Goal: Information Seeking & Learning: Learn about a topic

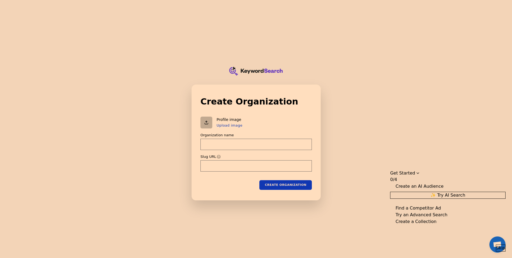
type input "a"
type input "al"
type input "alp"
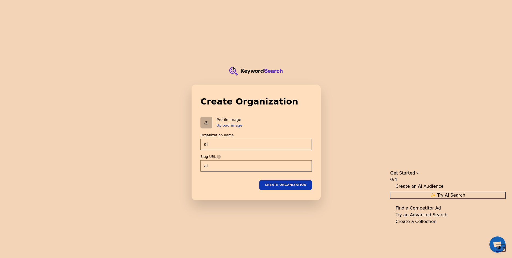
type input "alp"
type input "alph"
type input "alpha"
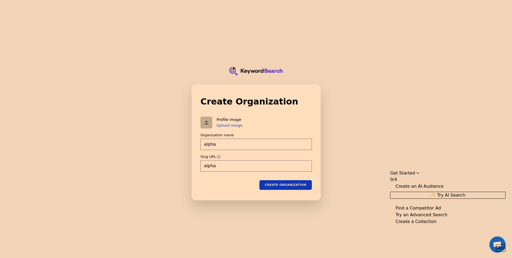
type input "alphau"
type input "alphaur"
type input "alphaura"
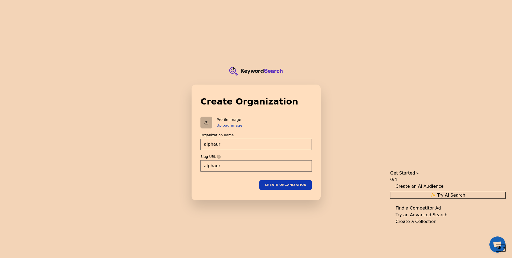
type input "alphaura"
click at [244, 186] on div "Create organization" at bounding box center [255, 185] width 111 height 10
click at [273, 183] on button "Create organization" at bounding box center [285, 185] width 52 height 10
type input "alphaura"
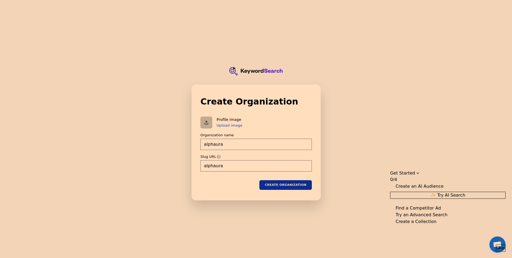
type input "alphaura"
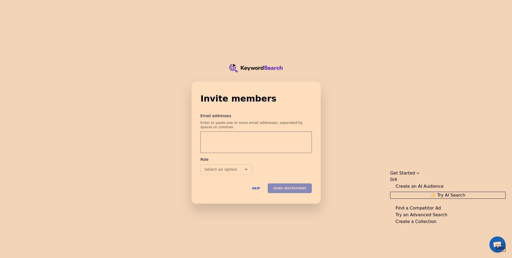
click at [239, 134] on input "email" at bounding box center [256, 139] width 104 height 11
click at [295, 107] on div "Invite members Email addresses Enter or paste one or more email addresses, sepa…" at bounding box center [255, 142] width 111 height 101
click at [257, 188] on button "Skip" at bounding box center [256, 188] width 19 height 10
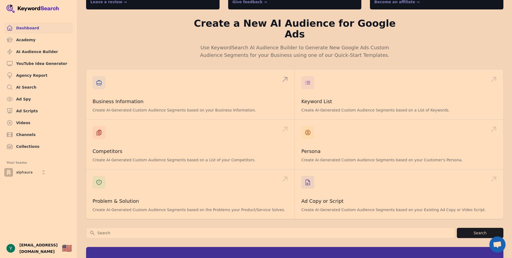
scroll to position [57, 0]
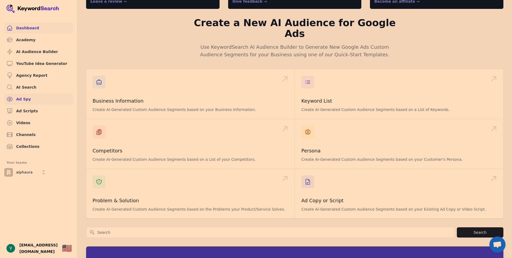
click at [42, 103] on link "Ad Spy" at bounding box center [38, 99] width 69 height 11
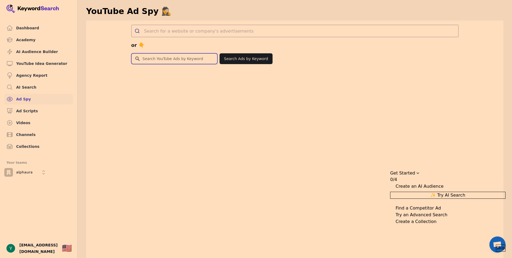
click at [186, 61] on input "Search for YouTube Keywords" at bounding box center [175, 59] width 86 height 10
click at [201, 44] on div "or 👇" at bounding box center [294, 45] width 327 height 16
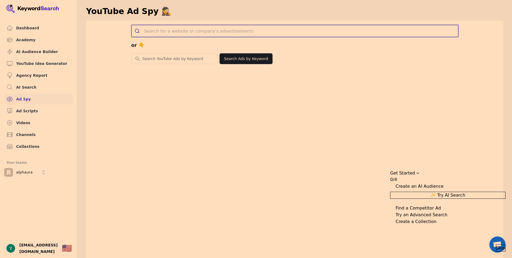
click at [196, 34] on input "search" at bounding box center [301, 31] width 314 height 12
click at [179, 64] on div "or 👇 Search for YouTube Keywords Search Ads by Keyword" at bounding box center [294, 149] width 417 height 258
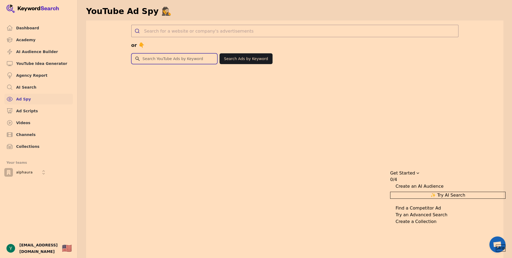
click at [181, 62] on input "Search for YouTube Keywords" at bounding box center [175, 59] width 86 height 10
type input "z"
type input "wrinkles"
click at [247, 59] on button "Search Ads by Keyword" at bounding box center [246, 58] width 53 height 11
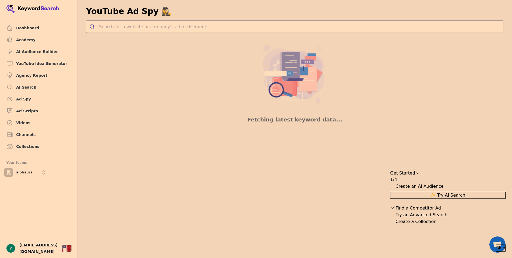
click at [496, 245] on span "Skip" at bounding box center [500, 248] width 9 height 6
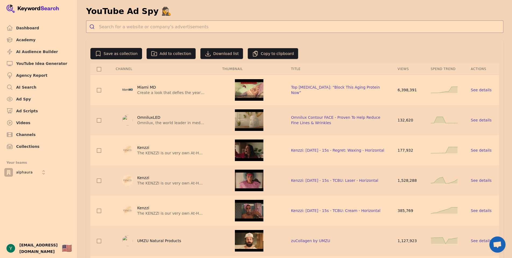
click at [407, 70] on div "Views" at bounding box center [408, 69] width 20 height 4
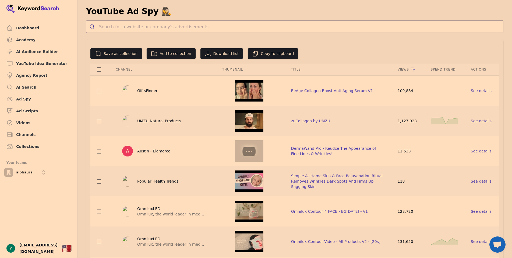
click at [407, 70] on div "Views" at bounding box center [408, 69] width 20 height 5
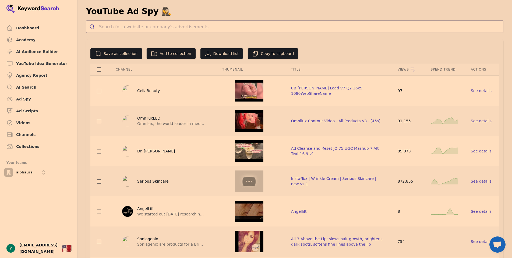
click at [407, 70] on div "Views" at bounding box center [408, 69] width 20 height 5
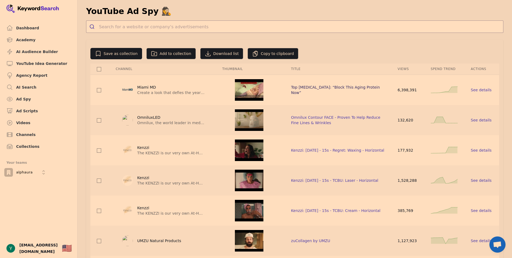
click at [350, 90] on span "Top Dermatologist: “Block This Aging Protein Now”" at bounding box center [335, 90] width 89 height 10
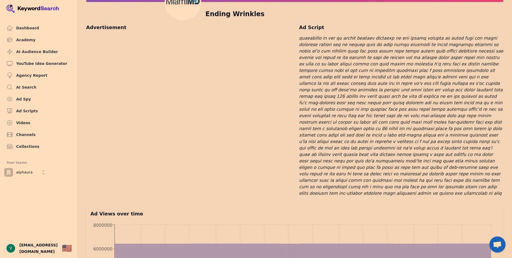
scroll to position [891, 0]
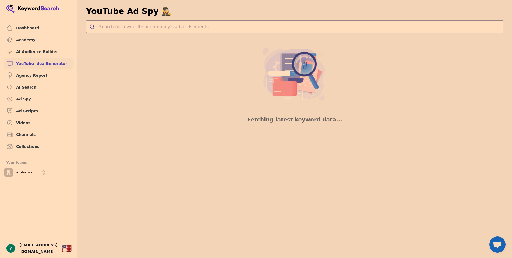
click at [49, 64] on link "YouTube Idea Generator" at bounding box center [38, 63] width 69 height 11
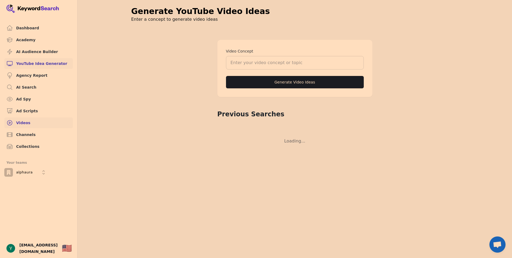
click at [31, 126] on link "Videos" at bounding box center [38, 122] width 69 height 11
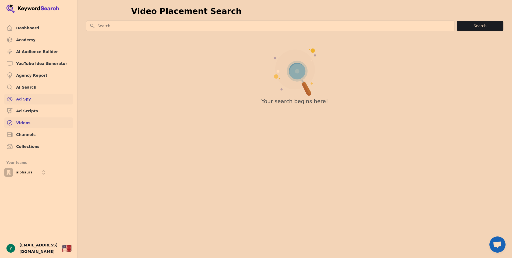
click at [34, 102] on link "Ad Spy" at bounding box center [38, 99] width 69 height 11
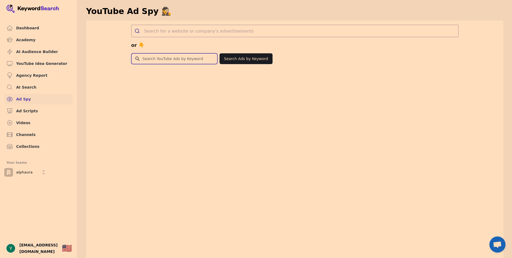
click at [175, 61] on input "Search for YouTube Keywords" at bounding box center [175, 59] width 86 height 10
type input "hair"
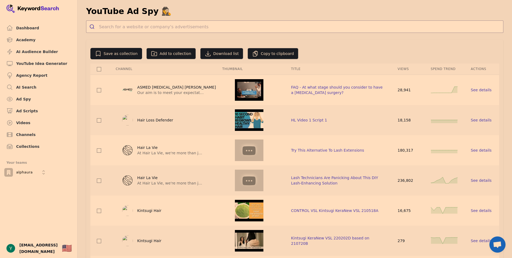
click at [404, 71] on div "Views" at bounding box center [408, 69] width 20 height 4
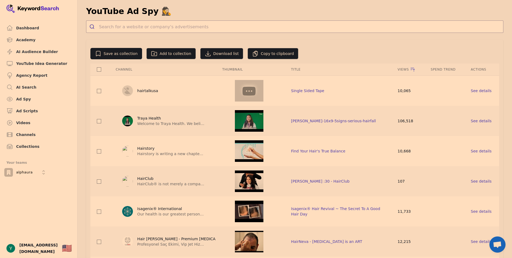
click at [404, 71] on div "Views" at bounding box center [408, 69] width 20 height 5
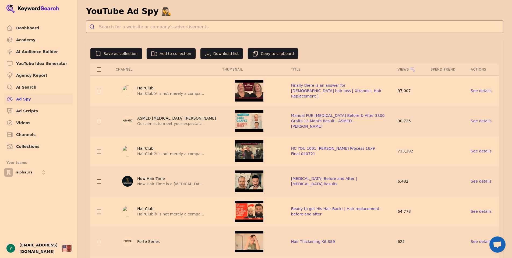
click at [35, 98] on link "Ad Spy" at bounding box center [38, 99] width 69 height 11
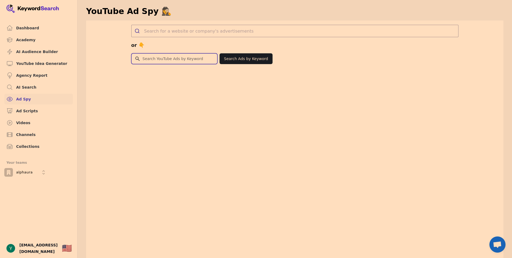
click at [166, 62] on input "Search for YouTube Keywords" at bounding box center [175, 59] width 86 height 10
type input "pepper"
click at [248, 55] on button "Search Ads by Keyword" at bounding box center [246, 58] width 53 height 11
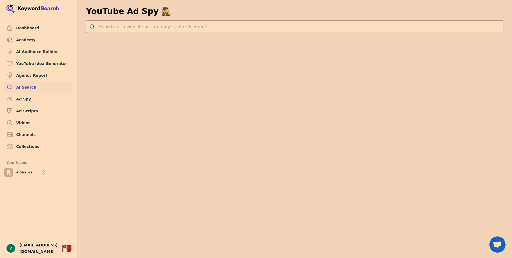
click at [30, 85] on link "AI Search" at bounding box center [38, 87] width 69 height 11
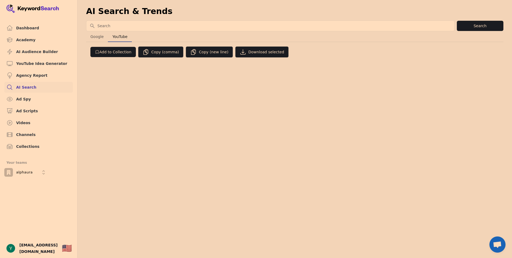
click at [114, 34] on span "YouTube" at bounding box center [119, 37] width 19 height 8
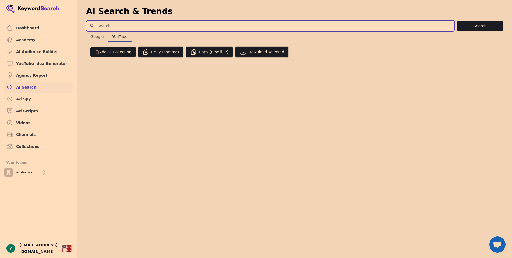
click at [120, 26] on input "Search for YouTube Keywords" at bounding box center [270, 26] width 368 height 10
click at [166, 26] on input "pepper" at bounding box center [270, 26] width 368 height 10
type input "hair"
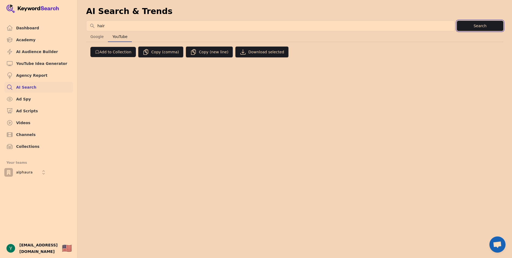
click at [493, 29] on button "Search" at bounding box center [480, 26] width 47 height 10
click at [34, 126] on link "Videos" at bounding box center [38, 122] width 69 height 11
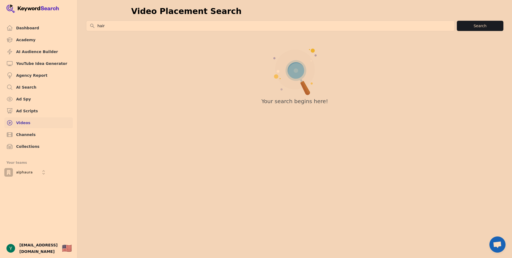
type input "hair"
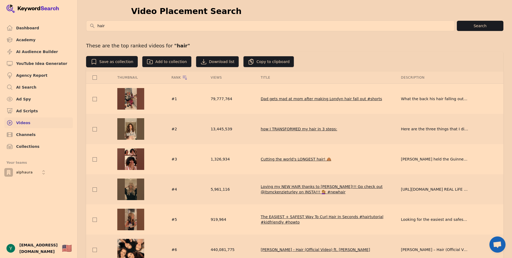
click at [319, 129] on span "how I TRANSFORMED my hair in 3 steps:" at bounding box center [299, 129] width 76 height 4
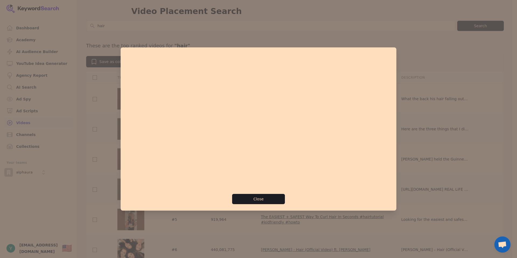
click at [431, 105] on div at bounding box center [258, 129] width 517 height 258
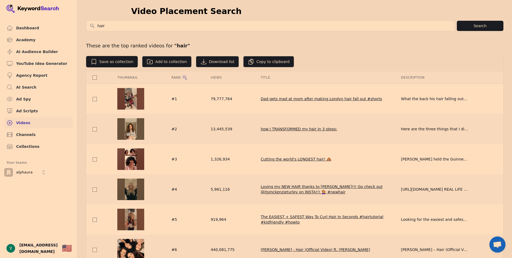
click at [287, 129] on span "how I TRANSFORMED my hair in 3 steps:" at bounding box center [299, 129] width 76 height 4
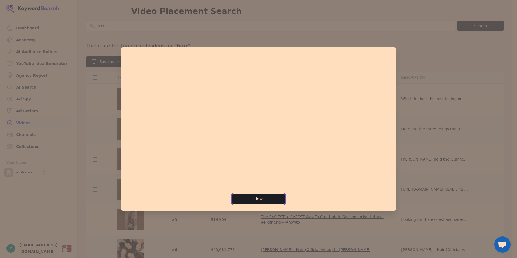
click at [266, 203] on button "Close" at bounding box center [258, 199] width 52 height 10
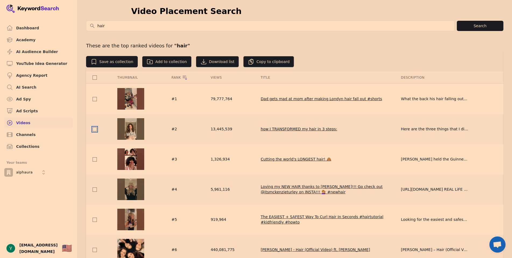
click at [95, 128] on input "checkbox" at bounding box center [95, 129] width 4 height 4
checkbox input "true"
click at [113, 62] on button "Save as collection" at bounding box center [112, 61] width 52 height 11
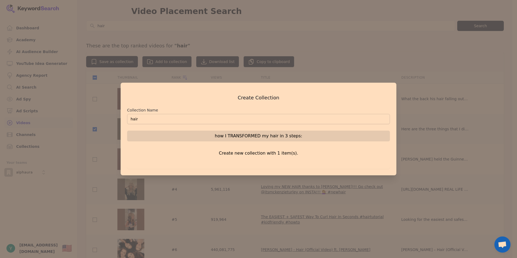
type input "hair"
click at [270, 157] on div "Create new collection with 1 item(s). Create Collection" at bounding box center [258, 159] width 263 height 19
click at [268, 138] on div "how I TRANSFORMED my hair in 3 steps:" at bounding box center [258, 136] width 263 height 11
click at [264, 157] on div "Create new collection with 1 item(s). Create Collection" at bounding box center [258, 159] width 263 height 19
click at [263, 153] on p "Create new collection with 1 item(s)." at bounding box center [258, 153] width 263 height 6
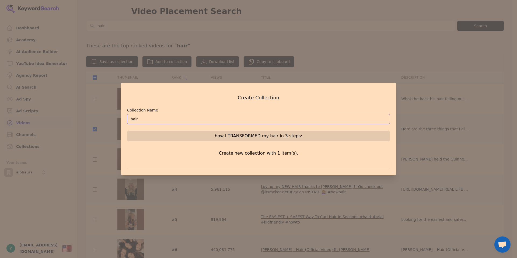
click at [274, 118] on input "hair" at bounding box center [258, 119] width 263 height 10
click at [127, 159] on button "Create Collection" at bounding box center [258, 164] width 263 height 10
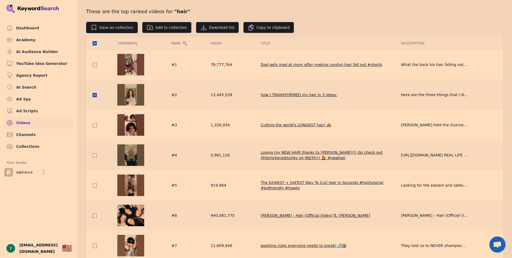
scroll to position [35, 0]
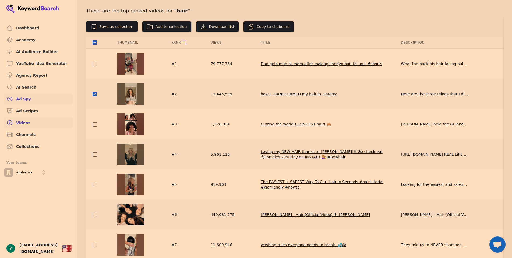
click at [31, 98] on link "Ad Spy" at bounding box center [38, 99] width 69 height 11
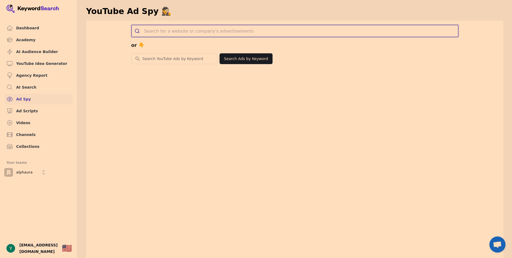
click at [188, 32] on input "search" at bounding box center [301, 31] width 314 height 12
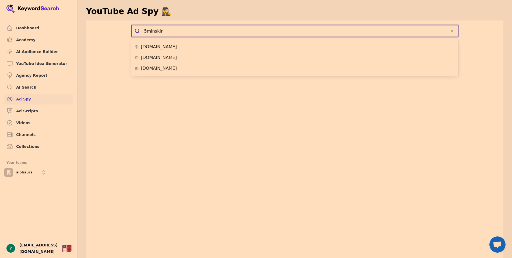
type input "5minskin"
click at [132, 25] on button "submit" at bounding box center [138, 31] width 13 height 12
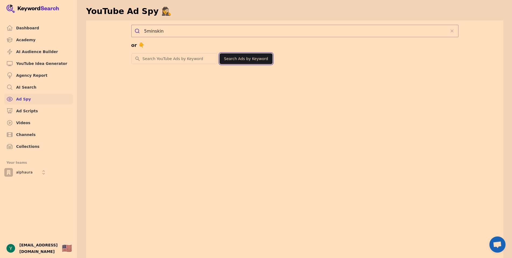
click at [242, 59] on button "Search Ads by Keyword" at bounding box center [246, 58] width 53 height 11
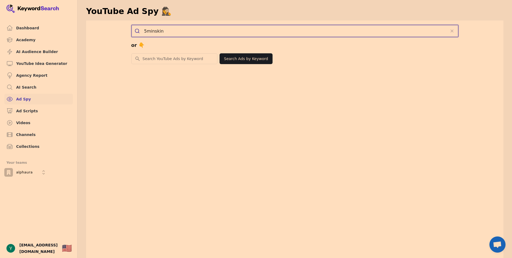
click at [156, 30] on input "5minskin" at bounding box center [295, 31] width 302 height 12
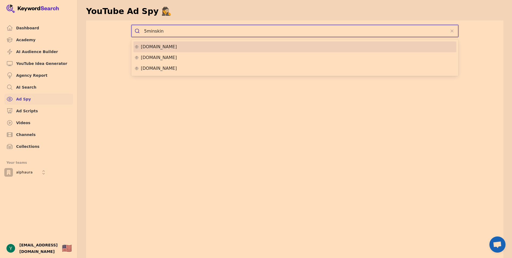
click at [162, 45] on p "5minskin.co" at bounding box center [159, 47] width 36 height 4
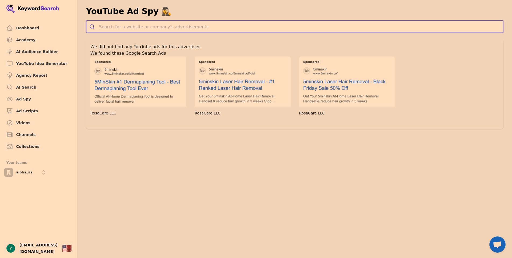
click at [169, 27] on input "search" at bounding box center [301, 27] width 404 height 12
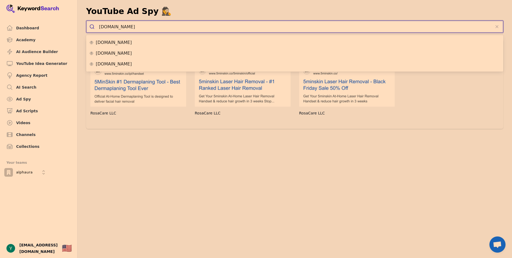
type input "5minskin.com"
click at [86, 21] on button "submit" at bounding box center [92, 27] width 13 height 12
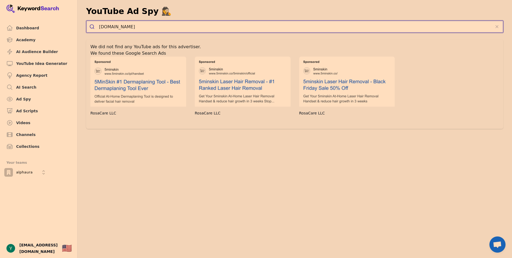
click at [136, 29] on input "5minskin.com" at bounding box center [295, 27] width 392 height 12
click at [131, 43] on div "5minskin.com" at bounding box center [294, 42] width 411 height 4
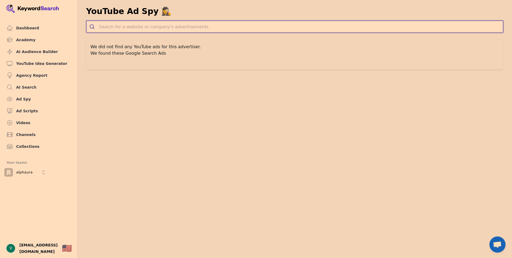
click at [128, 25] on input "search" at bounding box center [301, 27] width 404 height 12
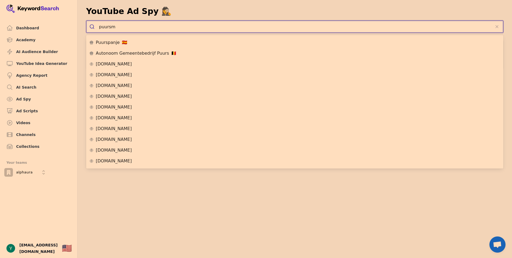
type input "puursmi"
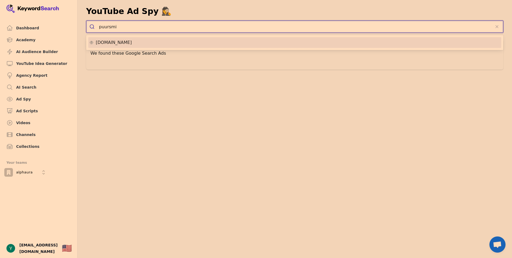
click at [125, 45] on li "puursmile.com" at bounding box center [294, 42] width 413 height 11
click at [36, 124] on link "Videos" at bounding box center [38, 122] width 69 height 11
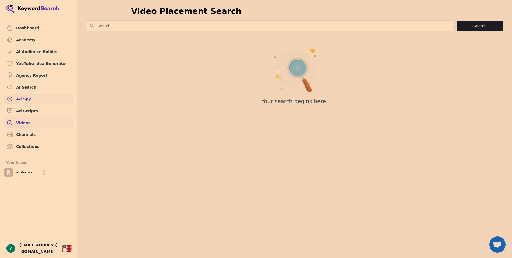
click at [30, 97] on link "Ad Spy" at bounding box center [38, 99] width 69 height 11
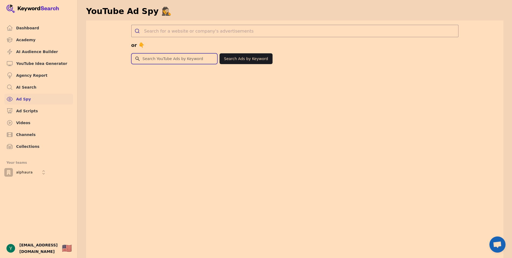
click at [167, 61] on input "Search for YouTube Keywords" at bounding box center [175, 59] width 86 height 10
type input "hair loss"
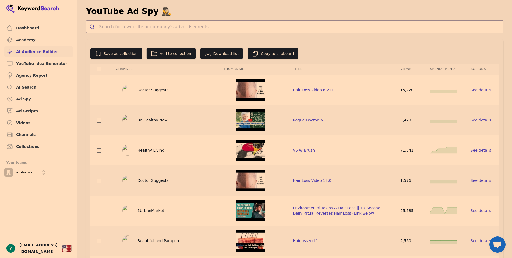
click at [39, 51] on link "AI Audience Builder" at bounding box center [38, 51] width 69 height 11
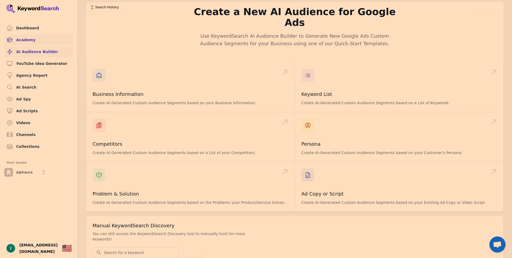
click at [31, 39] on link "Academy" at bounding box center [38, 39] width 69 height 11
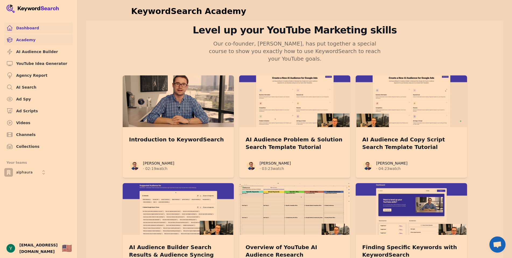
click at [38, 30] on link "Dashboard" at bounding box center [38, 28] width 69 height 11
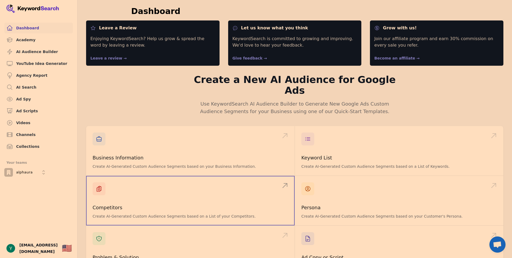
click at [102, 183] on span at bounding box center [190, 201] width 209 height 50
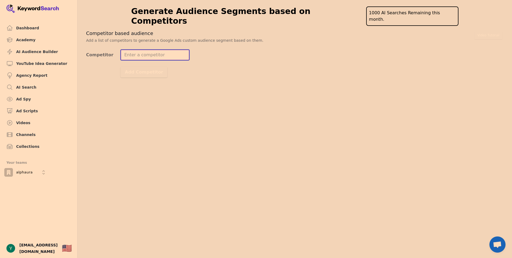
click at [149, 50] on input "Competitor" at bounding box center [155, 55] width 69 height 11
type input "vegamour"
click at [121, 67] on button "Add Competitor" at bounding box center [144, 72] width 47 height 11
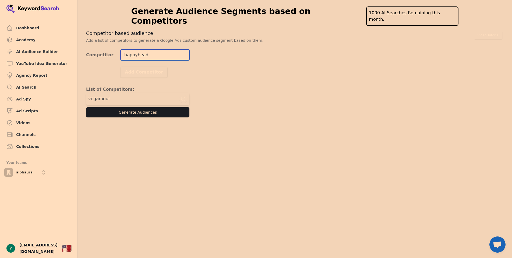
type input "happyhead"
click at [121, 67] on button "Add Competitor" at bounding box center [144, 72] width 47 height 11
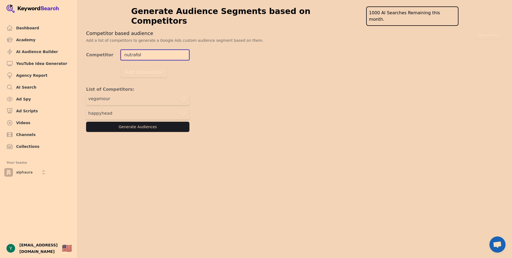
type input "nutrafol"
click at [121, 67] on button "Add Competitor" at bounding box center [144, 72] width 47 height 11
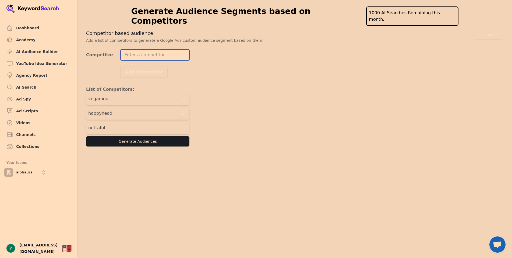
type input "h"
type input "scandanavianbiolabs"
click at [121, 67] on button "Add Competitor" at bounding box center [144, 72] width 47 height 11
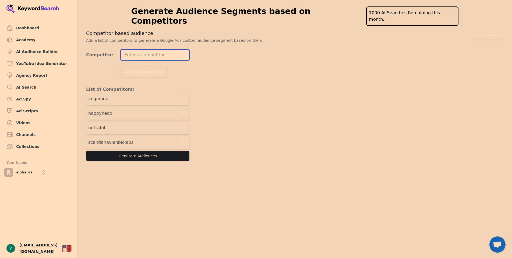
click at [159, 50] on input "Competitor" at bounding box center [155, 55] width 69 height 11
click at [153, 151] on button "Generate Audiences" at bounding box center [137, 156] width 103 height 10
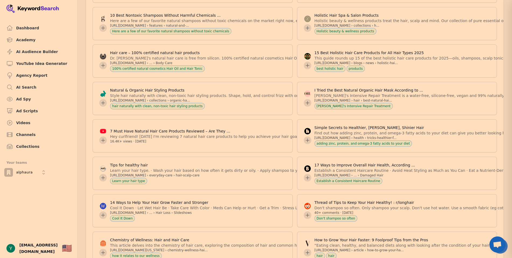
scroll to position [3504, 0]
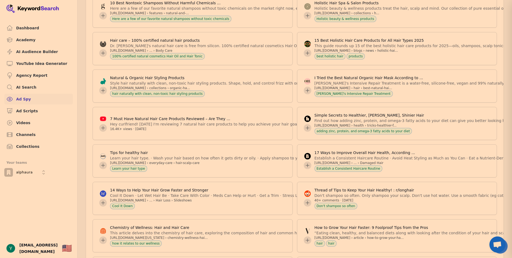
click at [33, 98] on link "Ad Spy" at bounding box center [38, 99] width 69 height 11
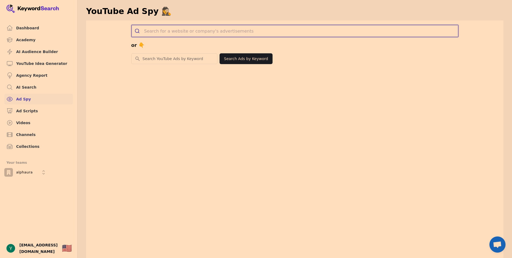
click at [178, 31] on input "search" at bounding box center [301, 31] width 314 height 12
type input "[PERSON_NAME]"
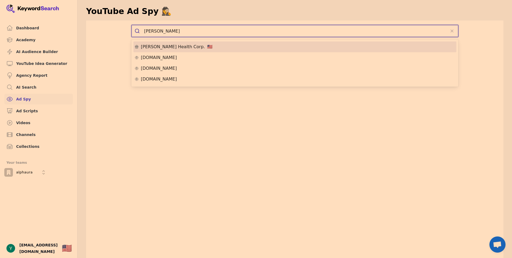
click at [217, 48] on div "[PERSON_NAME] Health Corp. 🇺🇸" at bounding box center [295, 47] width 321 height 4
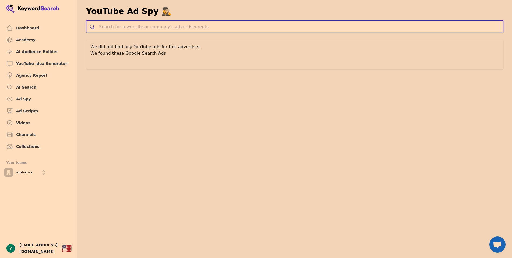
click at [224, 26] on input "search" at bounding box center [301, 27] width 404 height 12
type input "glossier"
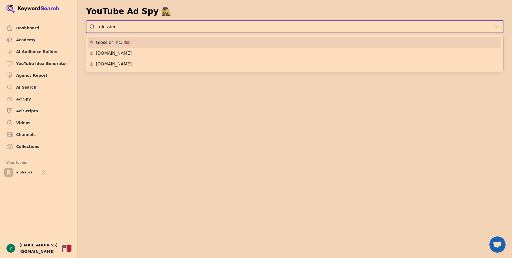
click at [132, 43] on div "Glossier Inc. 🇺🇸" at bounding box center [294, 42] width 411 height 4
